Goal: Task Accomplishment & Management: Complete application form

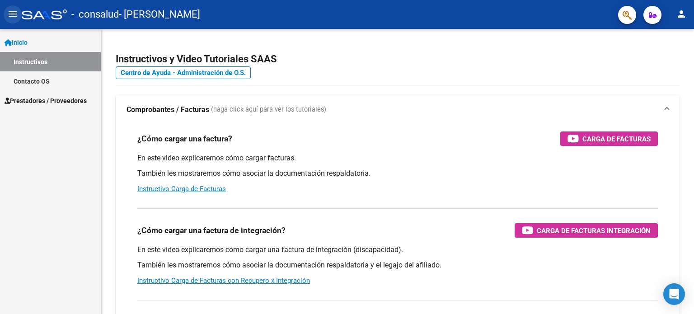
click at [10, 12] on mat-icon "menu" at bounding box center [12, 14] width 11 height 11
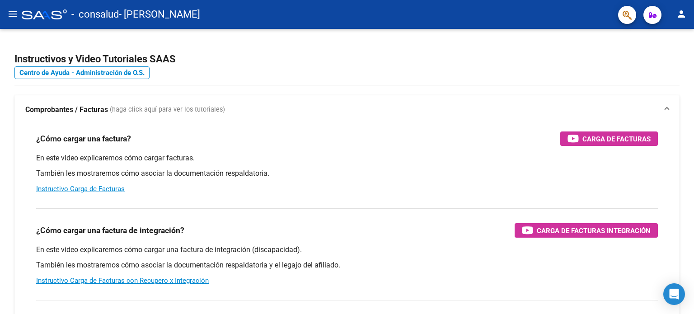
click at [10, 12] on mat-icon "menu" at bounding box center [12, 14] width 11 height 11
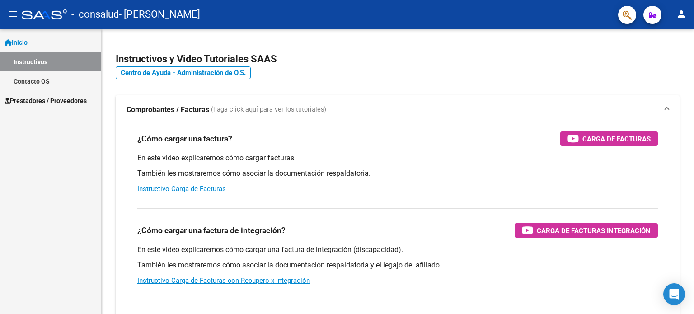
click at [16, 40] on span "Inicio" at bounding box center [16, 43] width 23 height 10
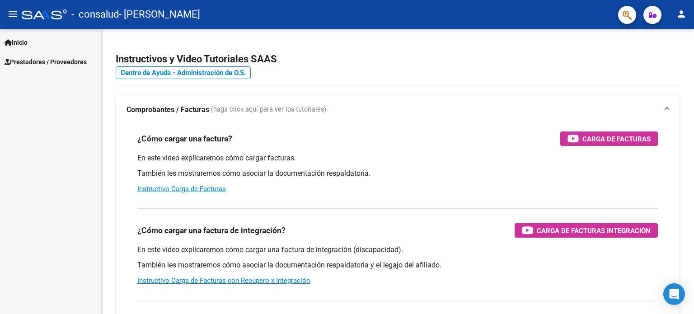
click at [16, 40] on span "Inicio" at bounding box center [16, 43] width 23 height 10
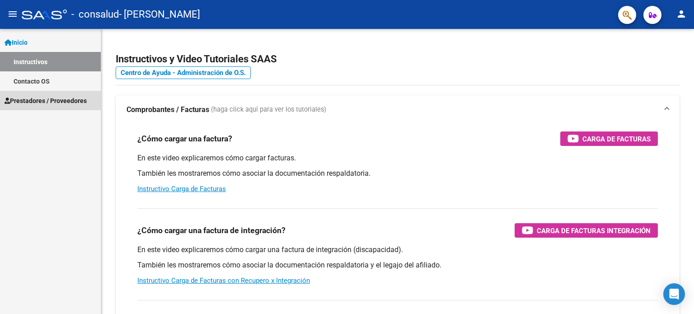
click at [36, 102] on span "Prestadores / Proveedores" at bounding box center [46, 101] width 82 height 10
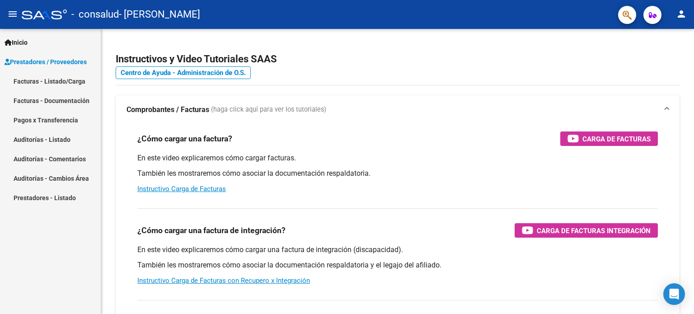
click at [67, 101] on link "Facturas - Documentación" at bounding box center [50, 100] width 101 height 19
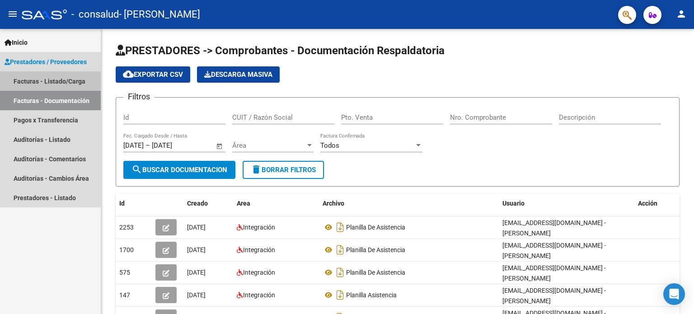
click at [64, 83] on link "Facturas - Listado/Carga" at bounding box center [50, 80] width 101 height 19
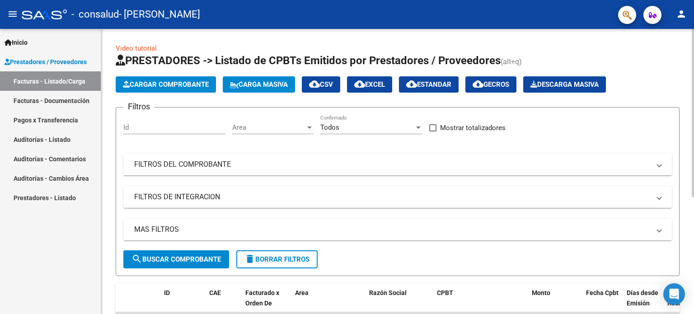
click at [167, 85] on span "Cargar Comprobante" at bounding box center [166, 84] width 86 height 8
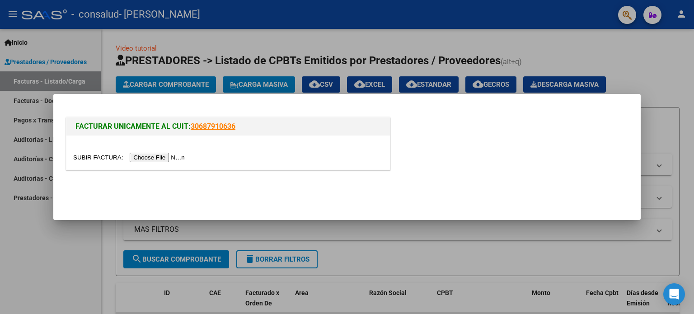
click at [165, 160] on input "file" at bounding box center [130, 157] width 114 height 9
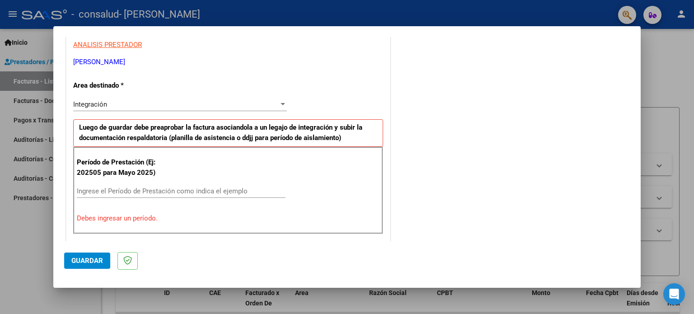
scroll to position [181, 0]
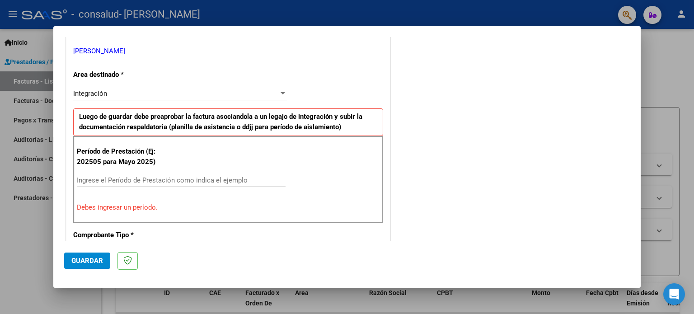
click at [135, 180] on input "Ingrese el Período de Prestación como indica el ejemplo" at bounding box center [181, 180] width 209 height 8
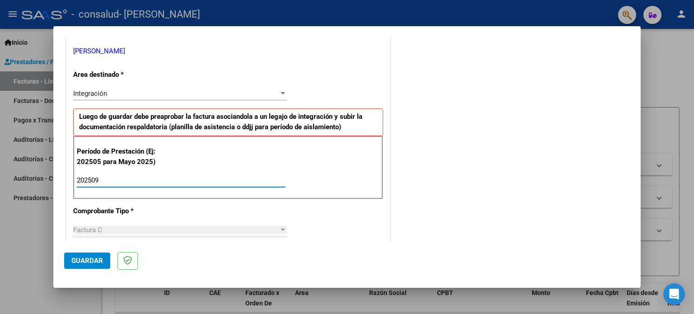
type input "202509"
click at [87, 261] on span "Guardar" at bounding box center [87, 261] width 32 height 8
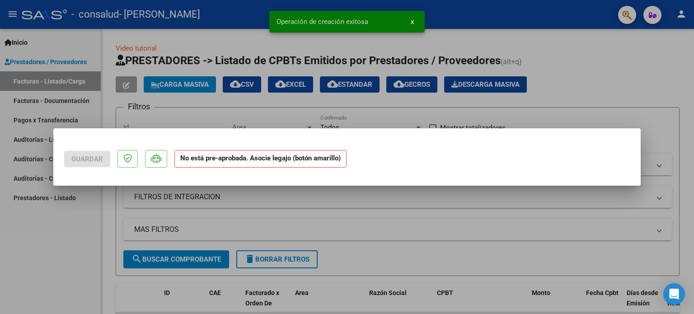
scroll to position [0, 0]
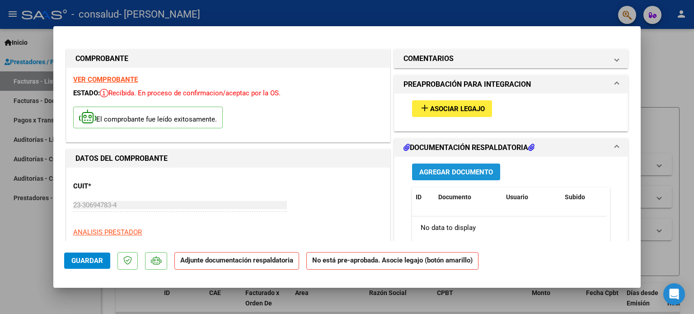
click at [449, 172] on span "Agregar Documento" at bounding box center [456, 172] width 74 height 8
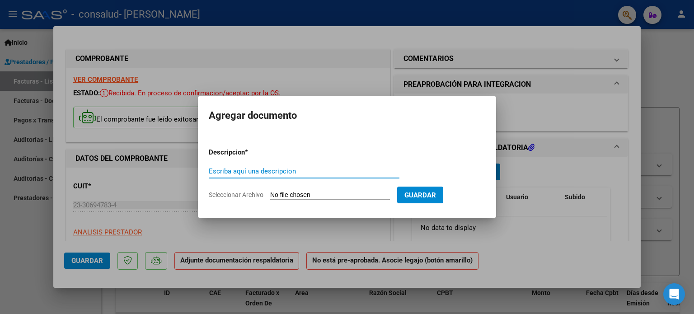
click at [239, 193] on span "Seleccionar Archivo" at bounding box center [236, 194] width 55 height 7
click at [270, 193] on input "Seleccionar Archivo" at bounding box center [330, 195] width 120 height 9
click at [246, 194] on span "Seleccionar Archivo" at bounding box center [236, 194] width 55 height 7
click at [270, 194] on input "Seleccionar Archivo" at bounding box center [330, 195] width 120 height 9
type input "C:\fakepath\septiembre.pdf"
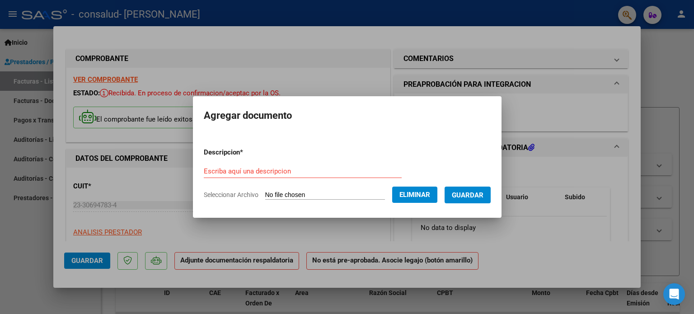
click at [258, 165] on div "Escriba aquí una descripcion" at bounding box center [303, 172] width 198 height 14
click at [250, 168] on input "planilla asistencia 09/2025" at bounding box center [303, 171] width 198 height 8
type input "planilla asistencia, mes 09/2025"
click at [466, 195] on span "Guardar" at bounding box center [468, 195] width 32 height 8
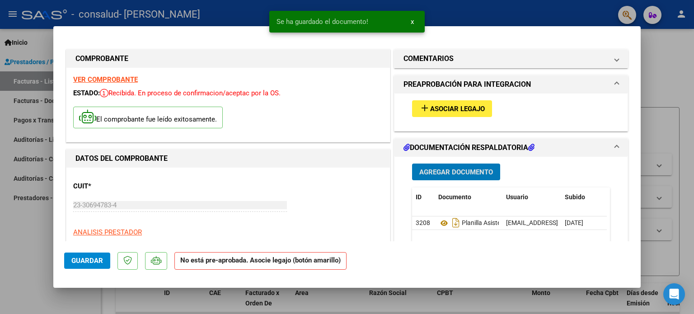
click at [85, 265] on button "Guardar" at bounding box center [87, 261] width 46 height 16
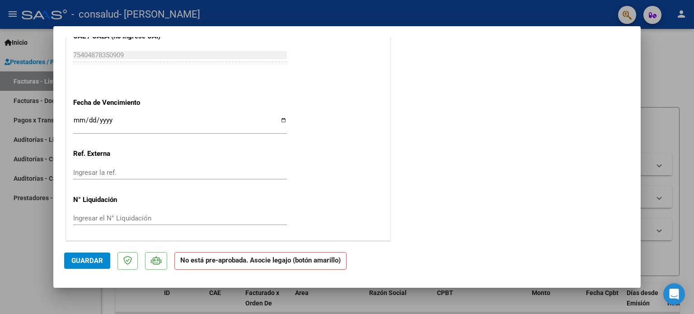
scroll to position [535, 0]
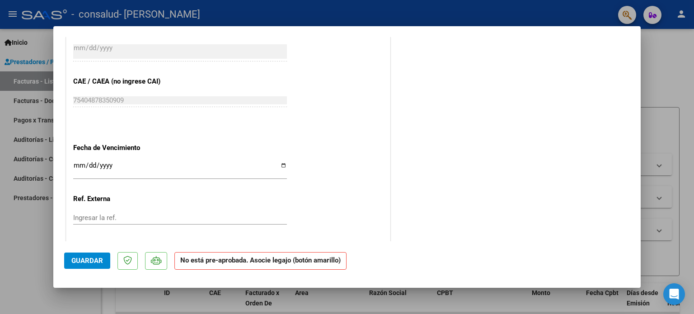
click at [75, 163] on input "Ingresar la fecha" at bounding box center [180, 169] width 214 height 14
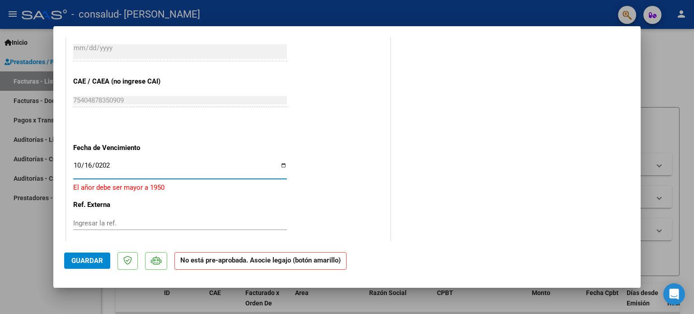
type input "[DATE]"
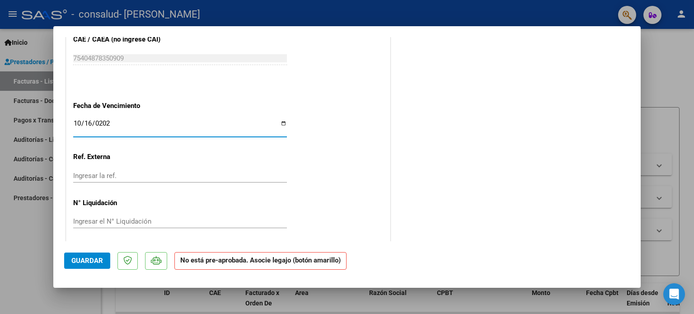
scroll to position [580, 0]
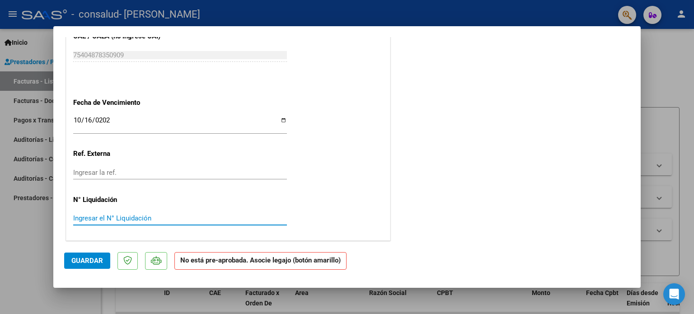
click at [113, 214] on input "Ingresar el N° Liquidación" at bounding box center [180, 218] width 214 height 8
type input "210"
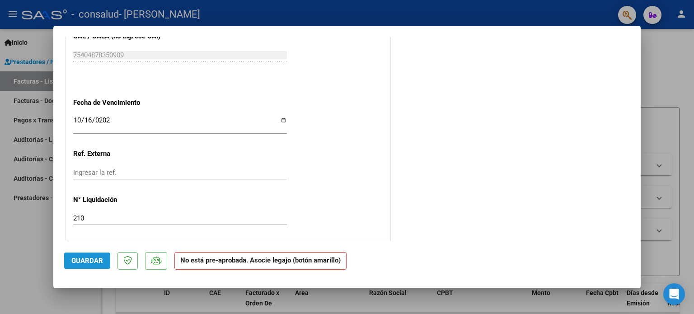
click at [87, 259] on span "Guardar" at bounding box center [87, 261] width 32 height 8
click at [96, 259] on span "Guardar" at bounding box center [87, 261] width 32 height 8
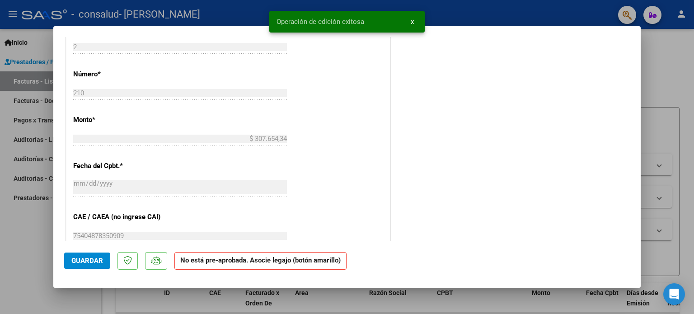
scroll to position [218, 0]
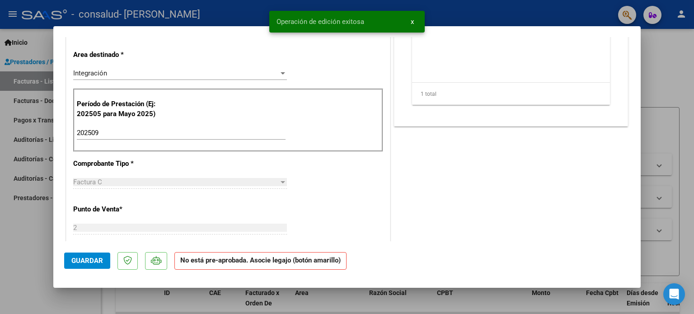
click at [674, 79] on div at bounding box center [347, 157] width 694 height 314
type input "$ 0,00"
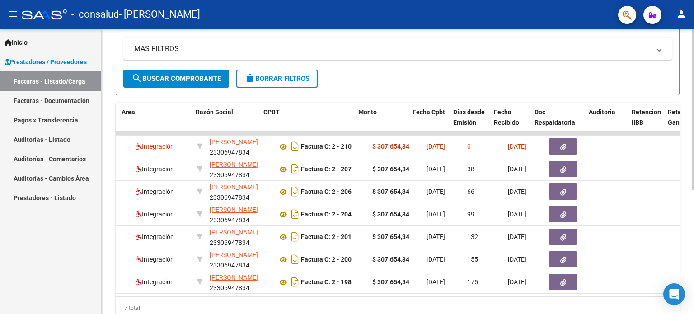
scroll to position [0, 179]
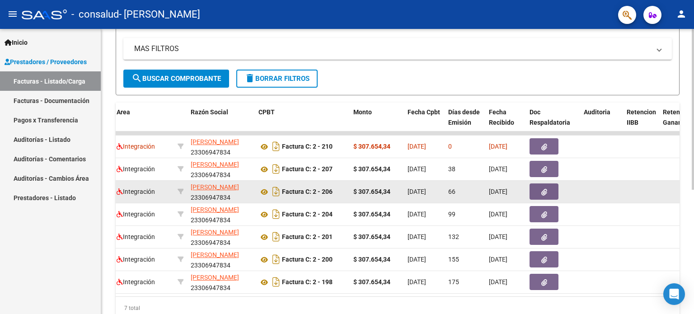
click at [547, 191] on button "button" at bounding box center [544, 192] width 29 height 16
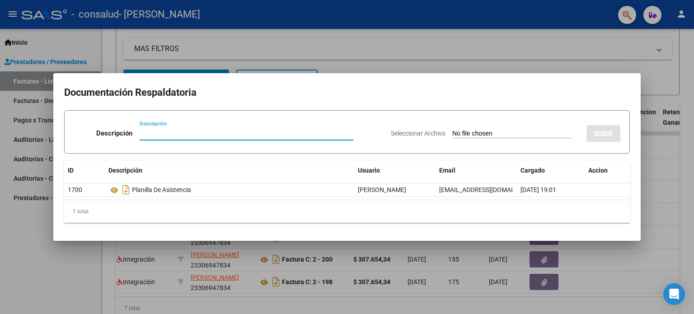
click at [665, 176] on div at bounding box center [347, 157] width 694 height 314
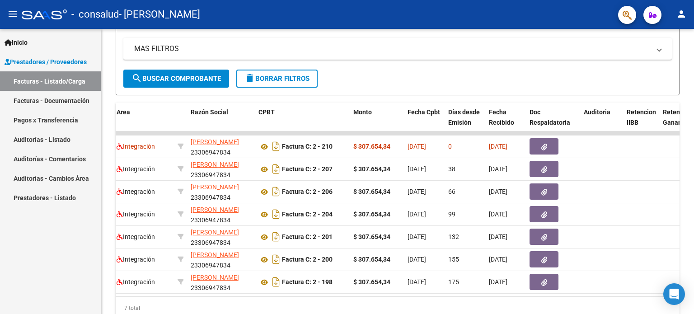
click at [680, 19] on button "person" at bounding box center [682, 14] width 18 height 18
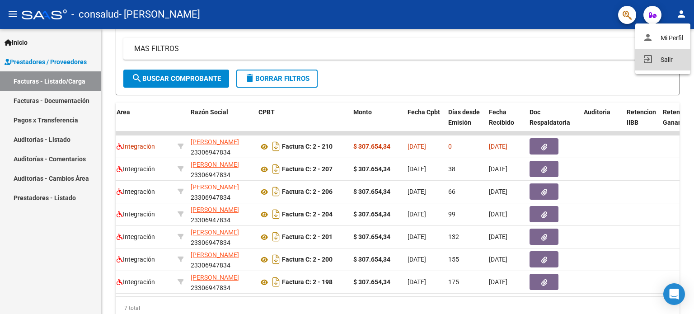
click at [669, 63] on button "exit_to_app Salir" at bounding box center [663, 60] width 55 height 22
